Goal: Task Accomplishment & Management: Use online tool/utility

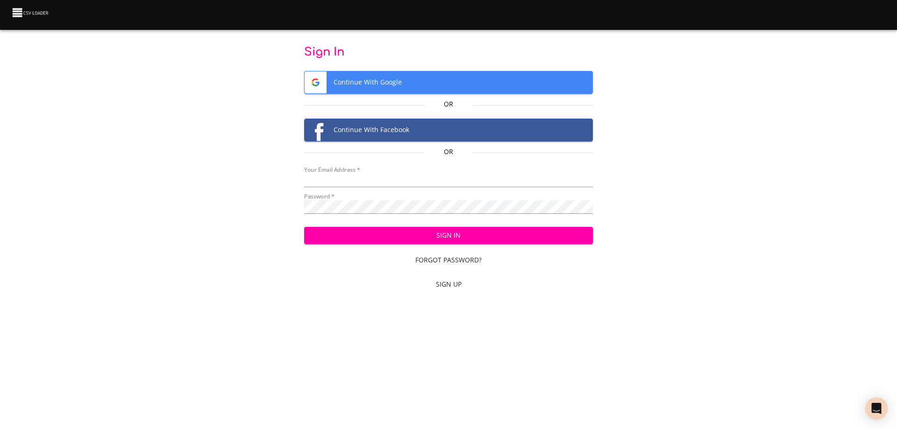
type input "[EMAIL_ADDRESS][DOMAIN_NAME]"
click at [463, 232] on span "Sign In" at bounding box center [449, 236] width 274 height 12
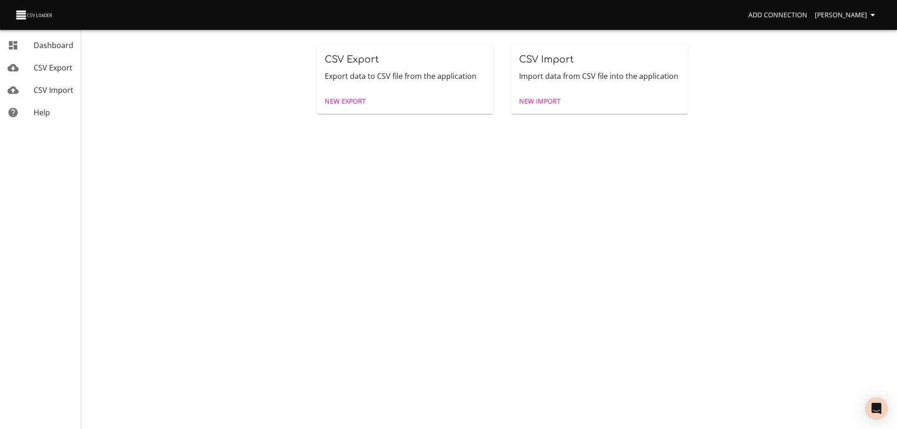
click at [540, 99] on span "New Import" at bounding box center [540, 102] width 42 height 12
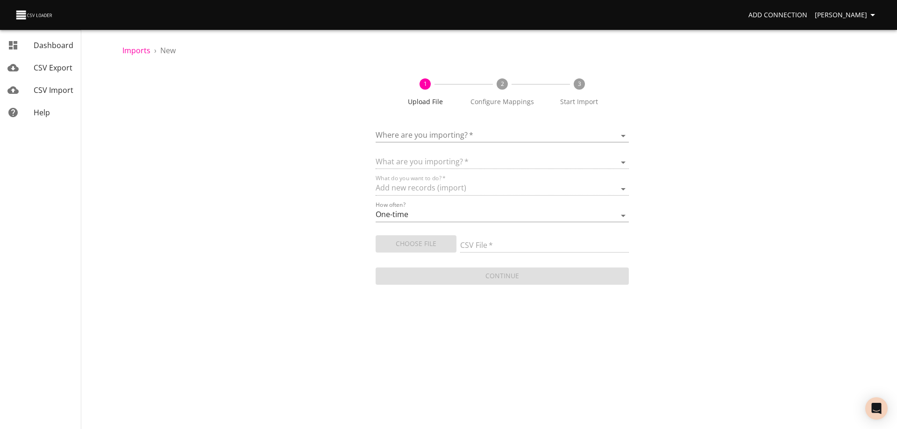
click at [483, 131] on body "Add Connection [PERSON_NAME] Dashboard CSV Export CSV Import Help Imports › New…" at bounding box center [448, 214] width 897 height 429
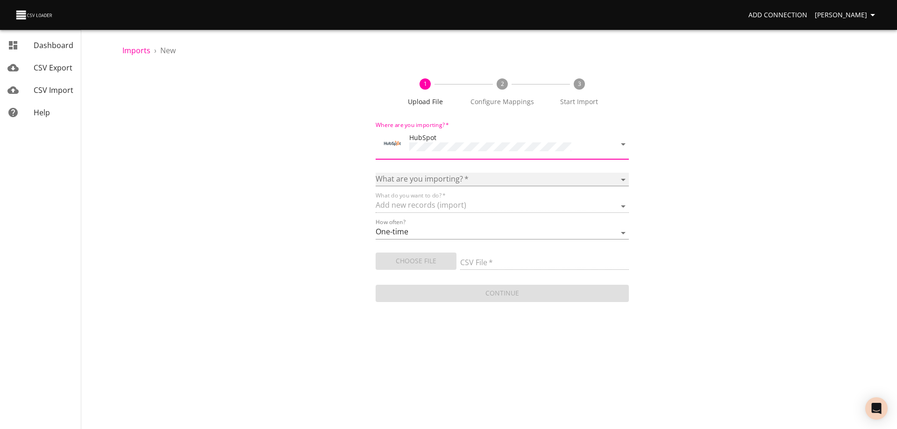
click at [436, 180] on select "Calls Companies Contacts Deals Emails Line items Meetings Notes Products Tasks …" at bounding box center [502, 180] width 253 height 14
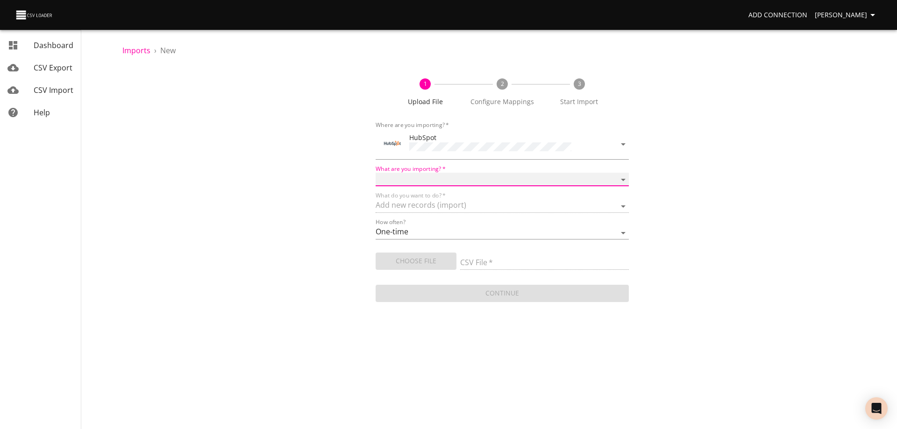
select select "deals"
click at [376, 173] on select "Calls Companies Contacts Deals Emails Line items Meetings Notes Products Tasks …" at bounding box center [502, 180] width 253 height 14
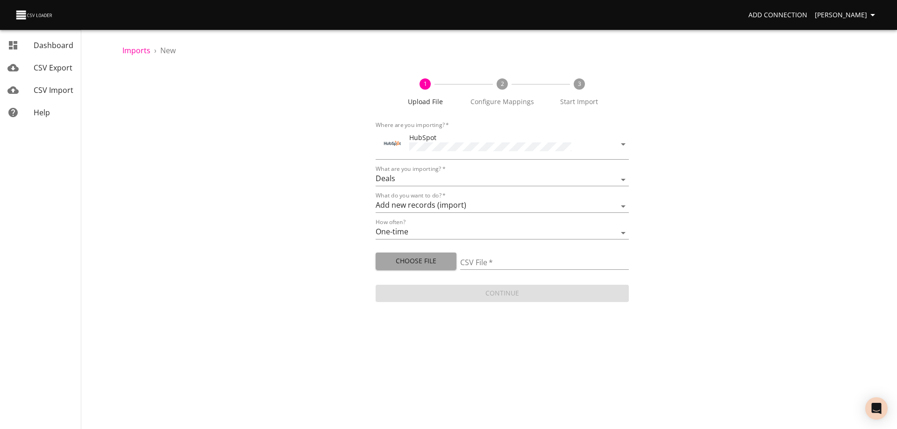
click at [414, 260] on span "Choose File" at bounding box center [416, 262] width 66 height 12
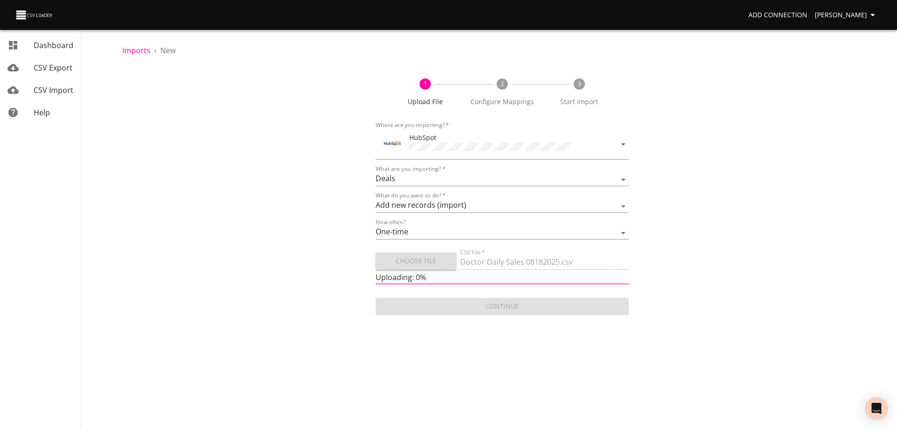
type input "Doctor Daily Sales 08182025.csv"
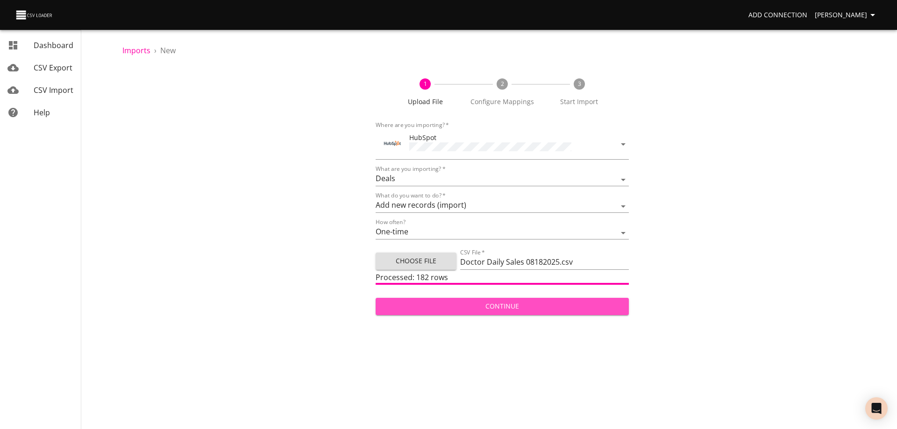
click at [536, 307] on span "Continue" at bounding box center [502, 307] width 238 height 12
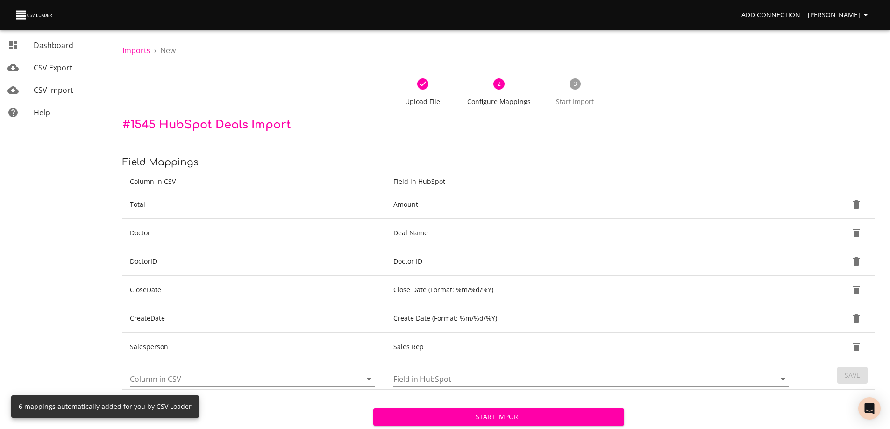
click at [512, 419] on span "Start Import" at bounding box center [499, 418] width 236 height 12
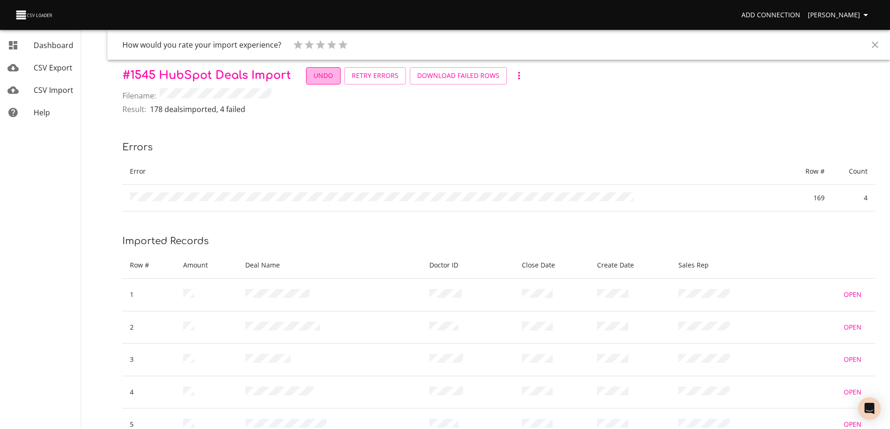
click at [323, 78] on span "Undo" at bounding box center [323, 76] width 20 height 12
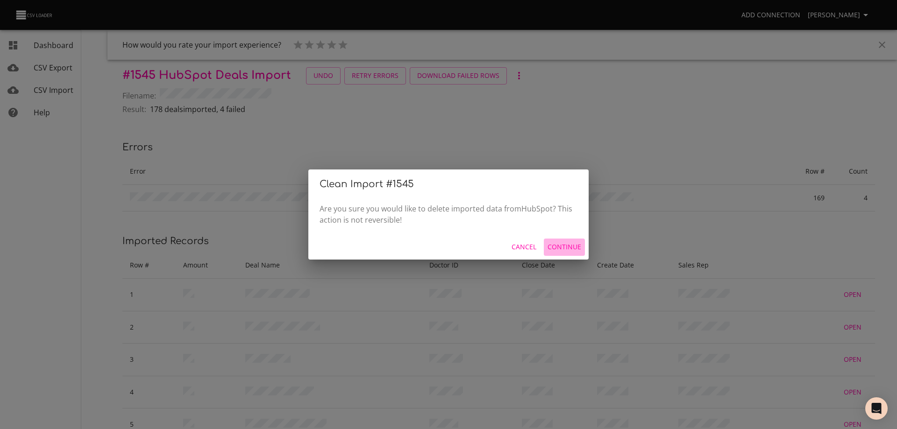
click at [568, 246] on span "Continue" at bounding box center [564, 248] width 34 height 12
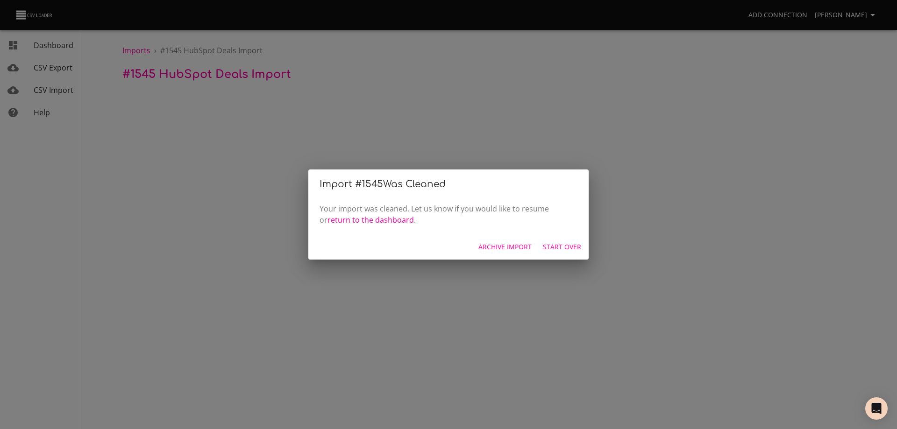
click at [553, 247] on span "Start Over" at bounding box center [562, 248] width 38 height 12
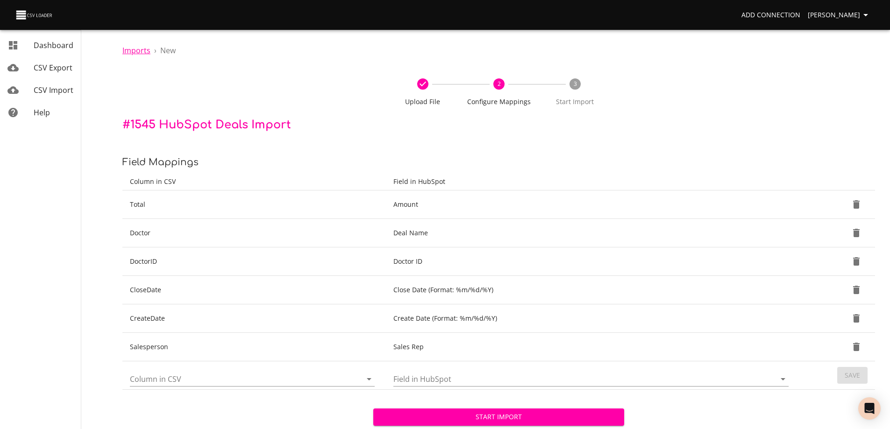
click at [136, 48] on span "Imports" at bounding box center [136, 50] width 28 height 10
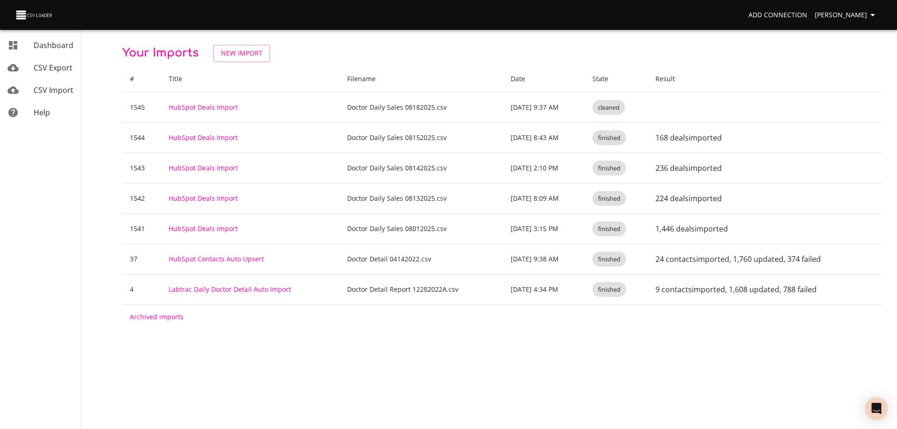
click at [49, 86] on span "CSV Import" at bounding box center [54, 90] width 40 height 10
click at [237, 54] on span "New Import" at bounding box center [242, 54] width 42 height 12
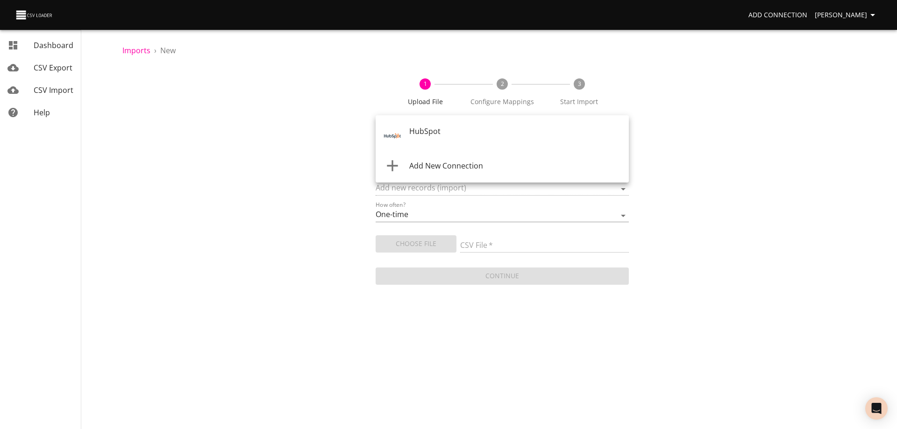
click at [488, 130] on body "Add Connection [PERSON_NAME] Dashboard CSV Export CSV Import Help Imports › New…" at bounding box center [448, 214] width 897 height 429
click at [487, 134] on div "HubSpot" at bounding box center [515, 137] width 212 height 22
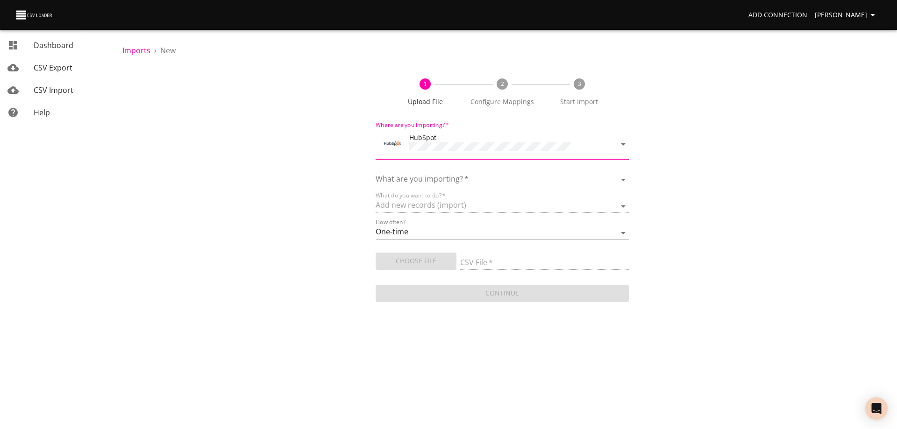
click at [479, 171] on div "What are you importing?   * Calls Companies Contacts Deals Emails Line items Me…" at bounding box center [502, 175] width 253 height 21
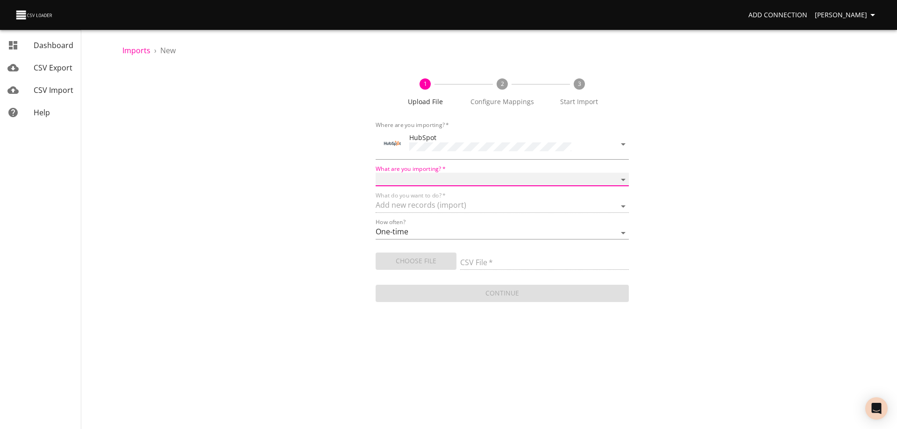
click at [480, 179] on select "Calls Companies Contacts Deals Emails Line items Meetings Notes Products Tasks …" at bounding box center [502, 180] width 253 height 14
select select "deals"
click at [376, 173] on select "Calls Companies Contacts Deals Emails Line items Meetings Notes Products Tasks …" at bounding box center [502, 180] width 253 height 14
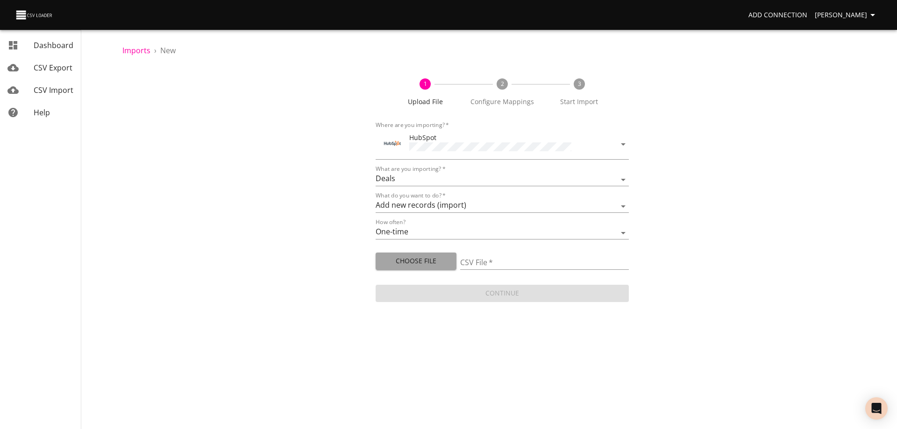
click at [421, 261] on span "Choose File" at bounding box center [416, 262] width 66 height 12
type input "Doctor Daily Sales 08182025.csv"
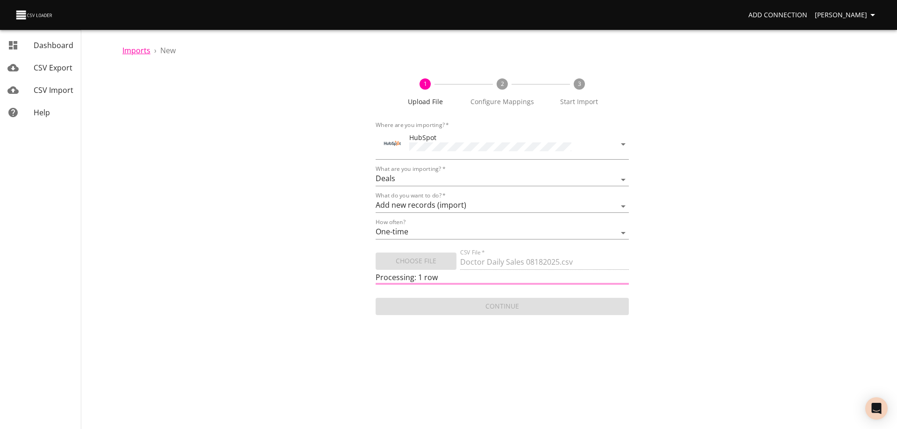
click at [137, 50] on span "Imports" at bounding box center [136, 50] width 28 height 10
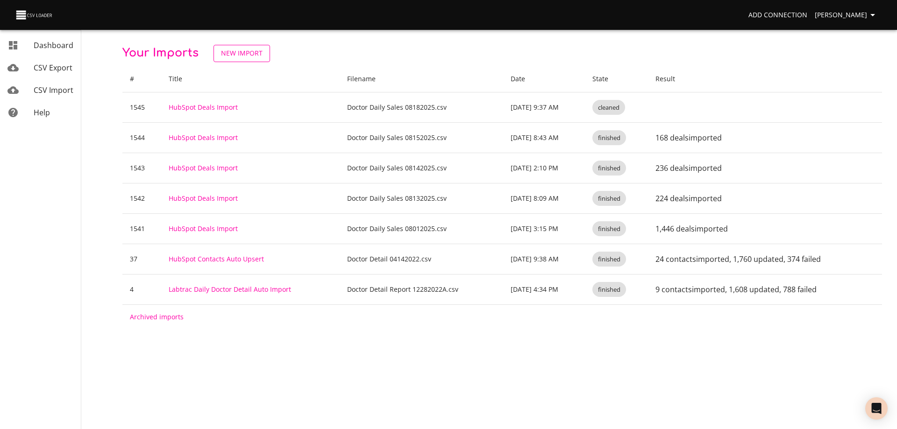
click at [246, 53] on span "New Import" at bounding box center [242, 54] width 42 height 12
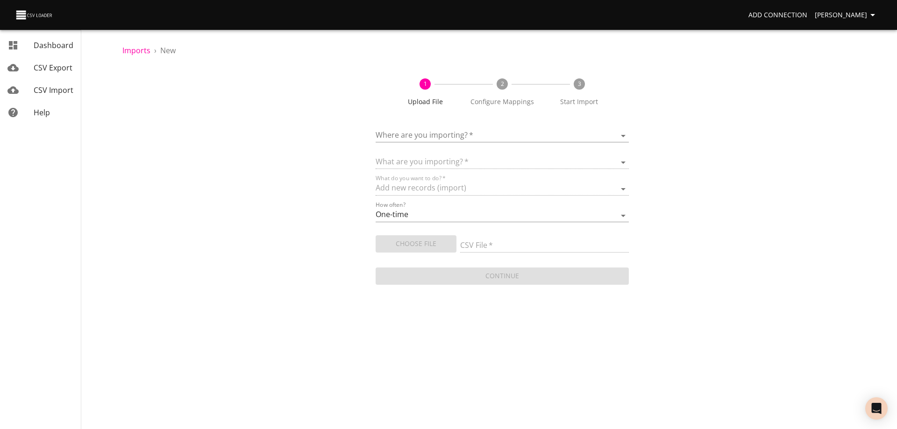
click at [488, 134] on body "Add Connection [PERSON_NAME] Dashboard CSV Export CSV Import Help Imports › New…" at bounding box center [448, 214] width 897 height 429
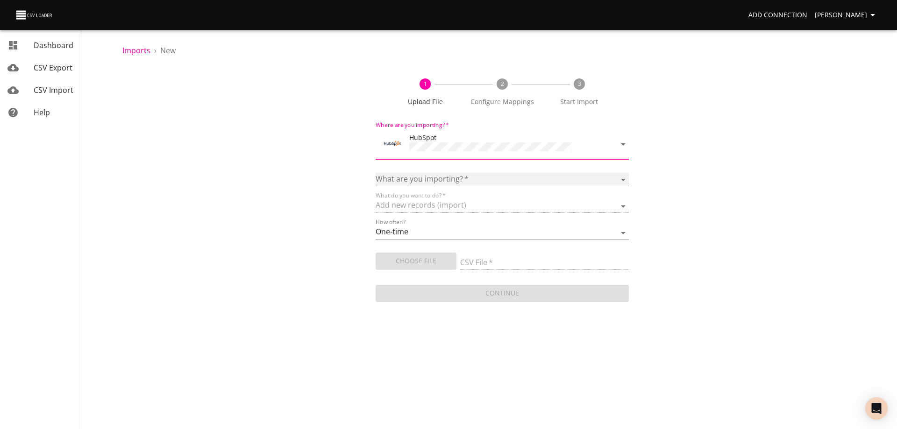
click at [470, 175] on select "Calls Companies Contacts Deals Emails Line items Meetings Notes Products Tasks …" at bounding box center [502, 180] width 253 height 14
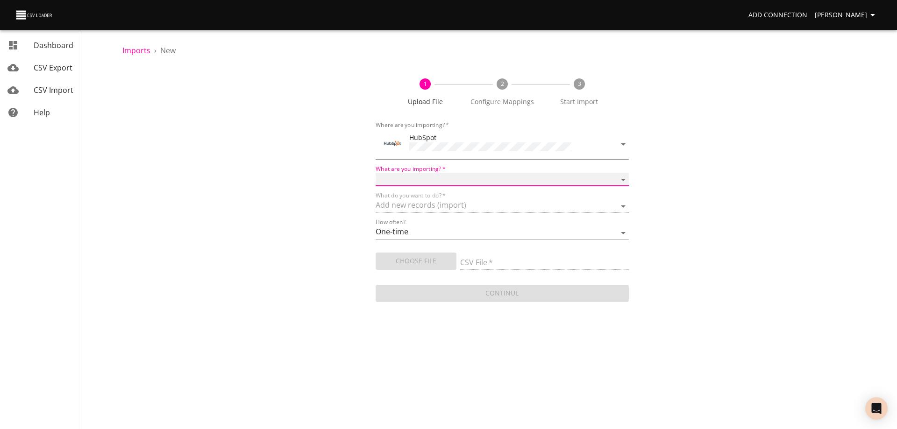
select select "deals"
click at [376, 173] on select "Calls Companies Contacts Deals Emails Line items Meetings Notes Products Tasks …" at bounding box center [502, 180] width 253 height 14
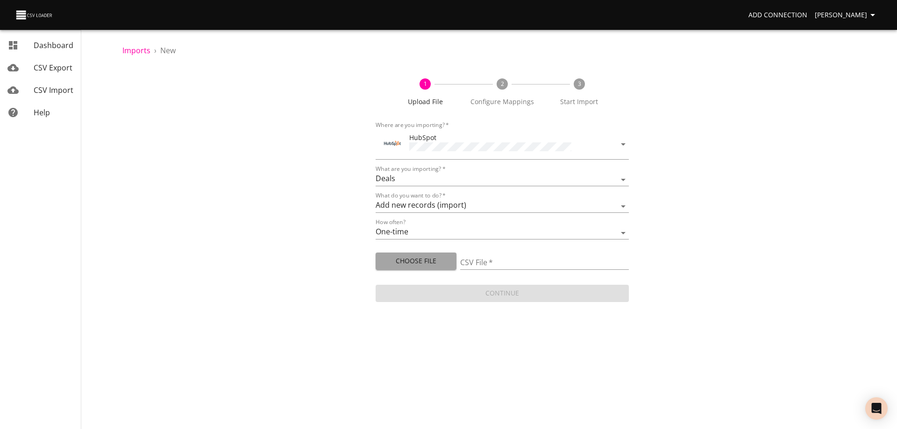
click at [433, 261] on span "Choose File" at bounding box center [416, 262] width 66 height 12
type input "Doctor Daily Sales 08182025.csv"
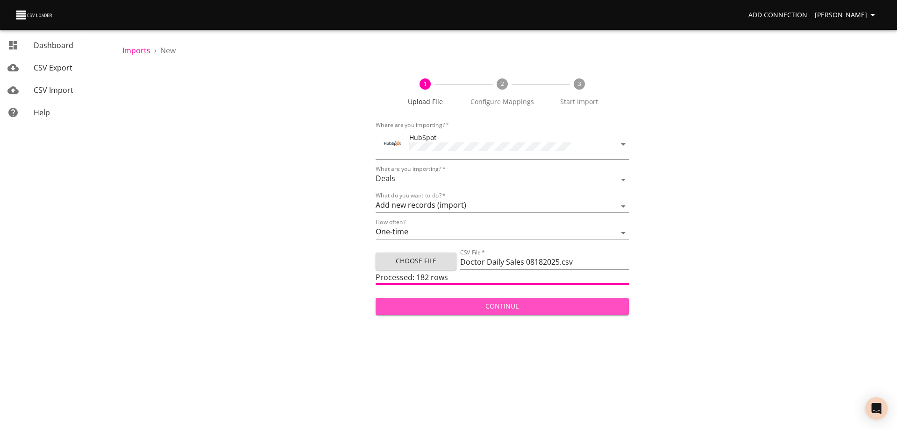
click at [507, 307] on span "Continue" at bounding box center [502, 307] width 238 height 12
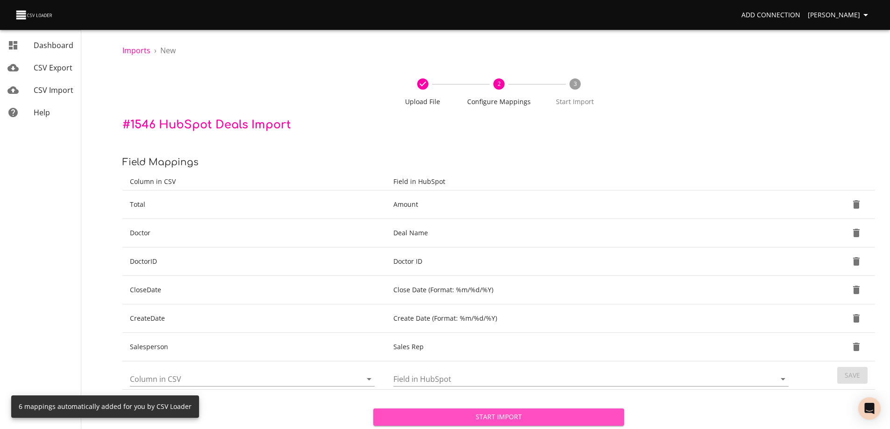
click at [503, 419] on span "Start Import" at bounding box center [499, 418] width 236 height 12
